Goal: Information Seeking & Learning: Learn about a topic

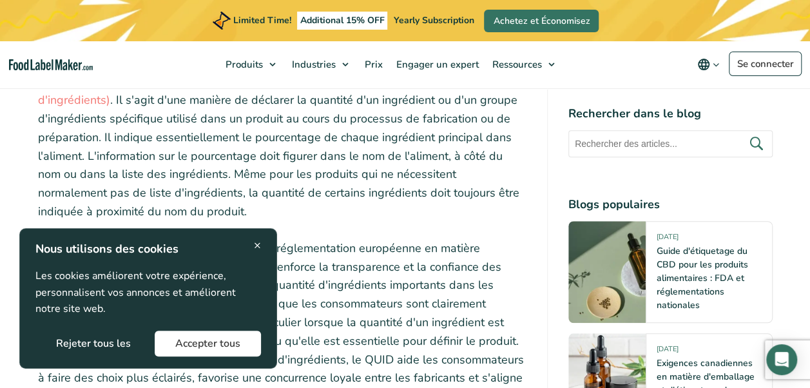
click at [259, 245] on span "×" at bounding box center [257, 244] width 7 height 17
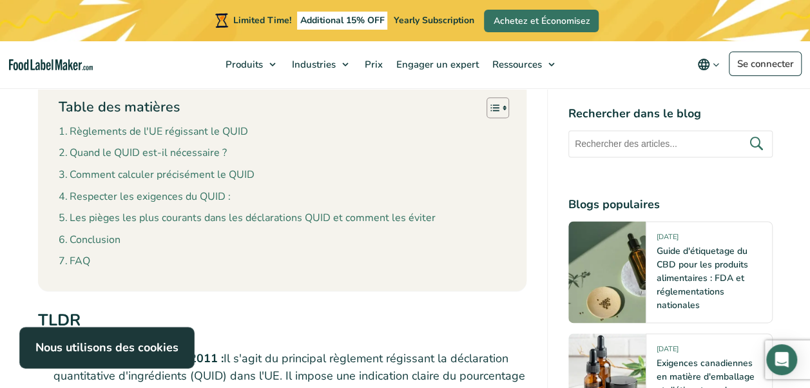
scroll to position [830, 0]
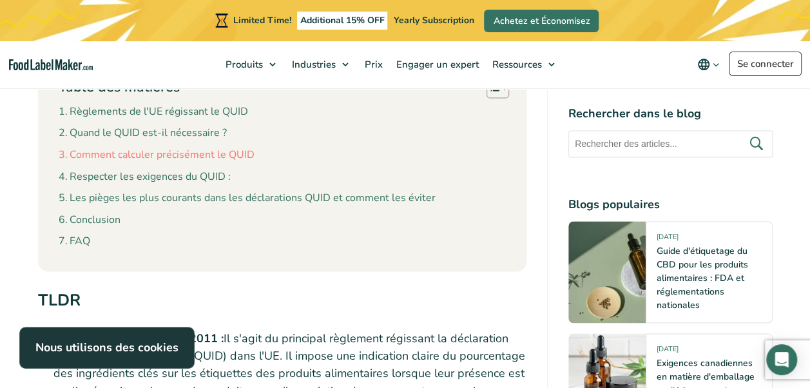
click at [192, 157] on link "Comment calculer précisément le QUID" at bounding box center [157, 155] width 196 height 17
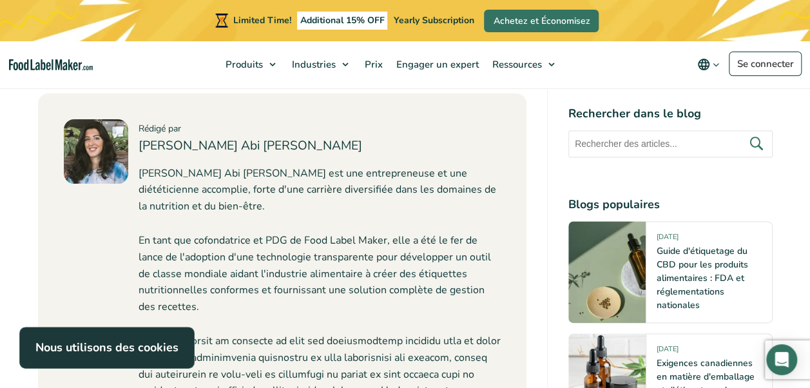
scroll to position [5548, 0]
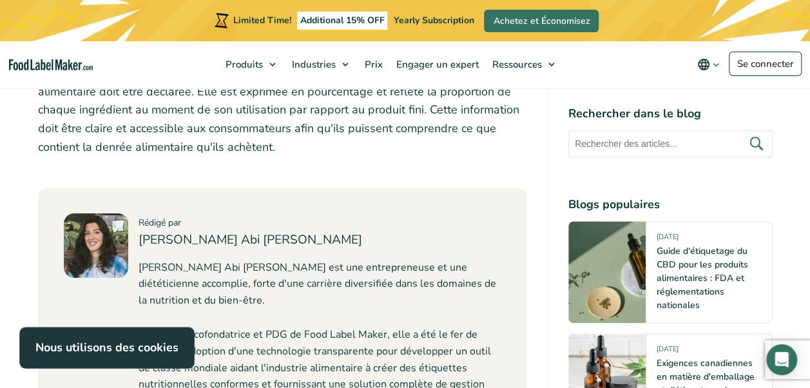
scroll to position [830, 0]
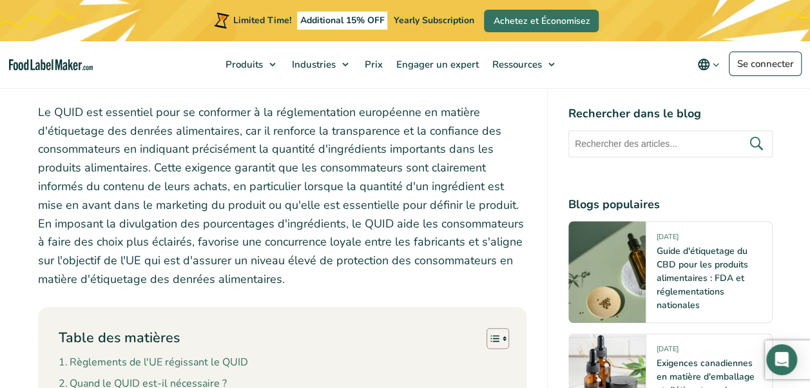
scroll to position [580, 0]
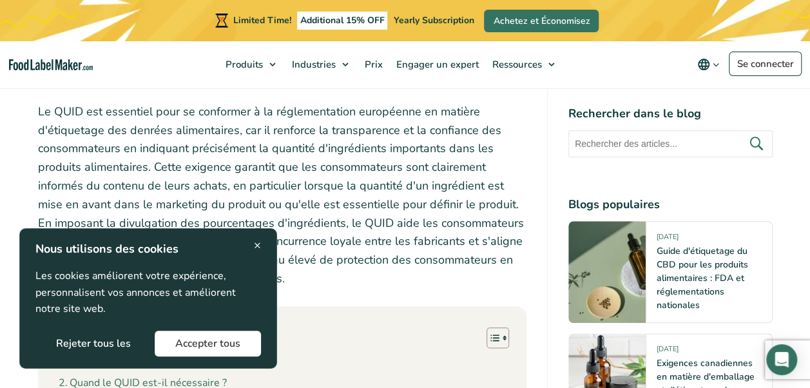
click at [257, 247] on span "×" at bounding box center [257, 244] width 7 height 17
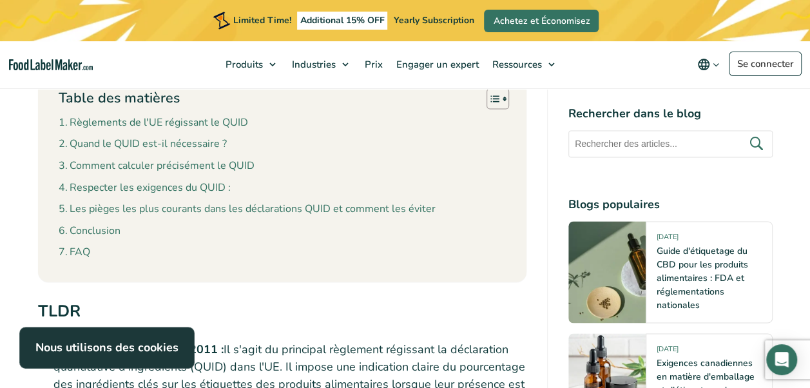
scroll to position [966, 0]
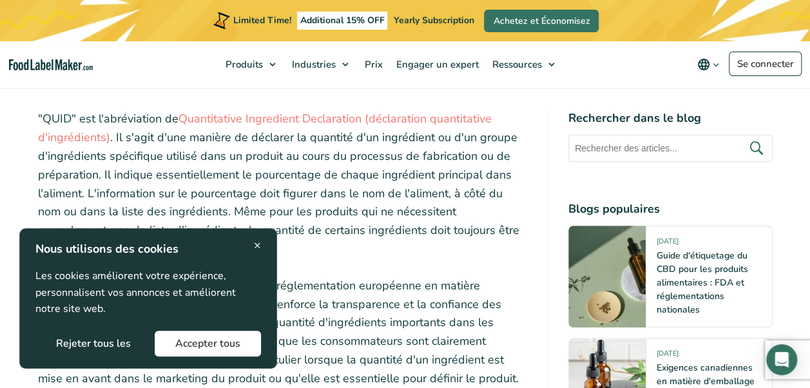
click at [257, 243] on span "×" at bounding box center [257, 244] width 7 height 17
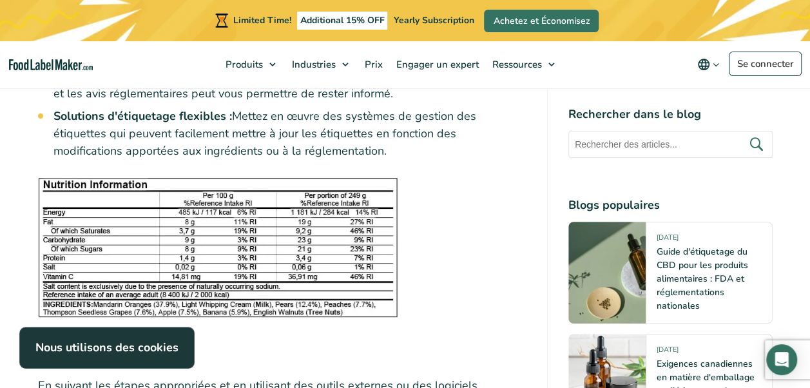
scroll to position [4978, 0]
